Goal: Task Accomplishment & Management: Complete application form

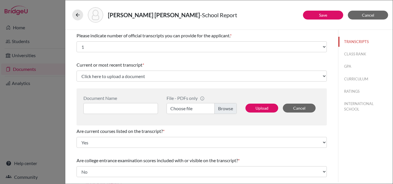
select select "1"
select select "0"
select select "1"
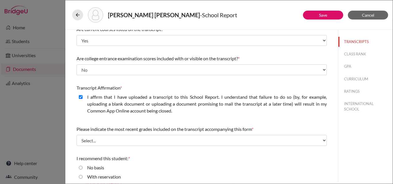
scroll to position [132, 0]
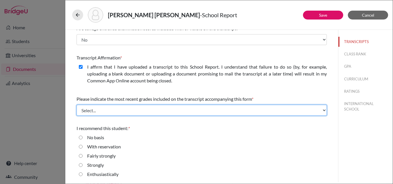
click at [102, 113] on select "Select... Final junior year grades 1st Quarter senior year grades 2nd Quarter/1…" at bounding box center [201, 110] width 250 height 11
select select "0"
click at [76, 105] on select "Select... Final junior year grades 1st Quarter senior year grades 2nd Quarter/1…" at bounding box center [201, 110] width 250 height 11
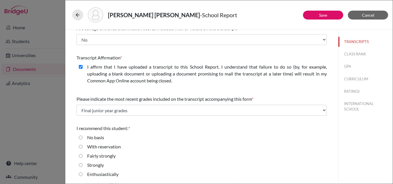
click at [80, 174] on input "Enthusiastically" at bounding box center [81, 174] width 4 height 7
radio input "true"
click at [321, 14] on link "Save" at bounding box center [323, 15] width 8 height 5
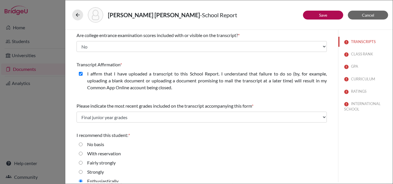
scroll to position [139, 0]
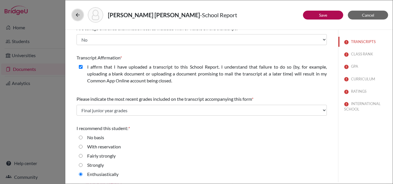
click at [80, 15] on icon at bounding box center [78, 15] width 6 height 6
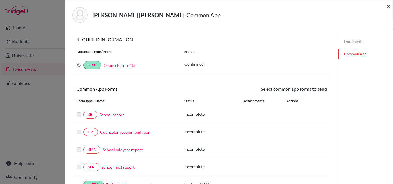
click at [389, 5] on span "×" at bounding box center [388, 6] width 4 height 8
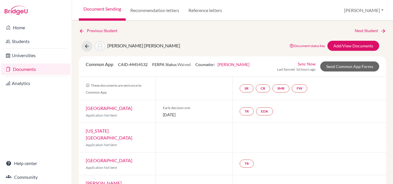
click at [26, 70] on link "Documents" at bounding box center [35, 69] width 69 height 11
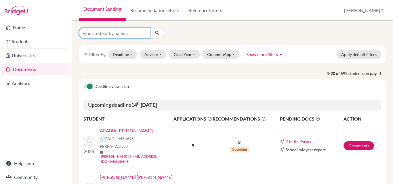
click at [111, 34] on input "Find student by name..." at bounding box center [114, 33] width 71 height 11
type input "[PERSON_NAME]"
click button "submit" at bounding box center [157, 33] width 15 height 11
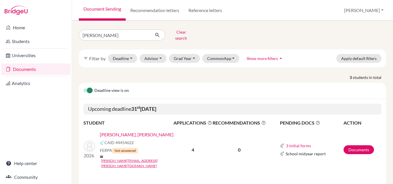
click at [143, 131] on link "[PERSON_NAME], [PERSON_NAME]" at bounding box center [137, 134] width 74 height 7
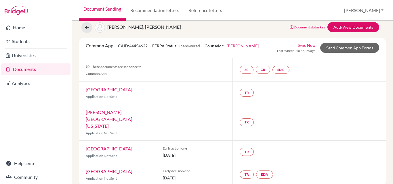
scroll to position [20, 0]
